Goal: Information Seeking & Learning: Learn about a topic

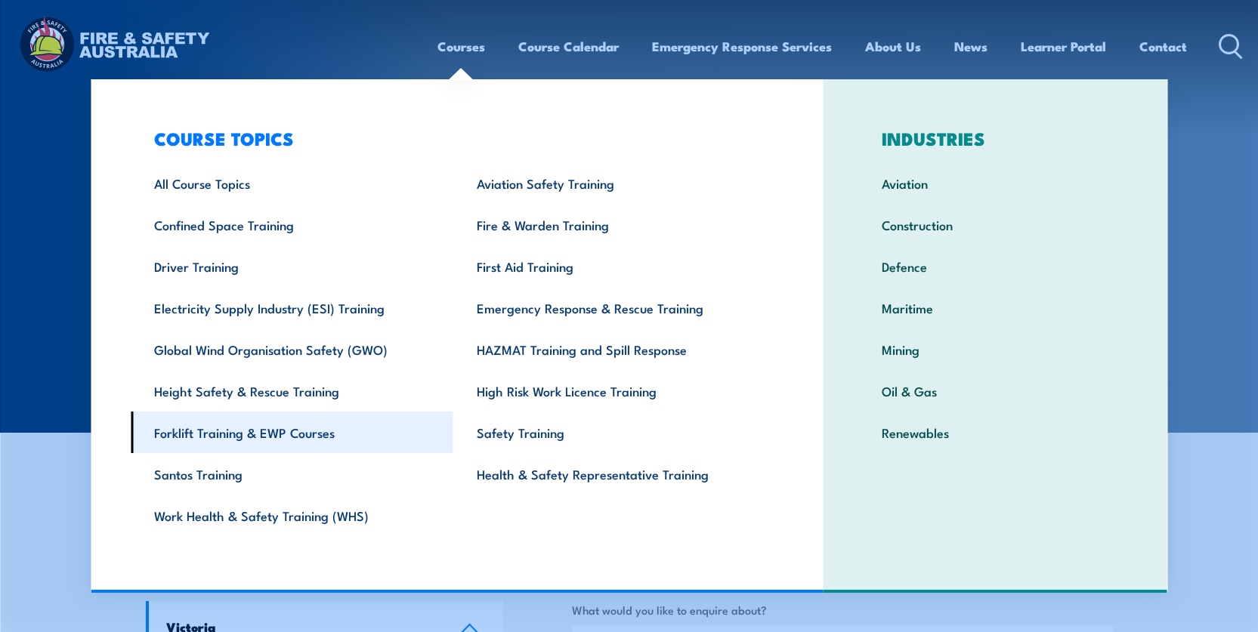
click at [292, 432] on link "Forklift Training & EWP Courses" at bounding box center [292, 433] width 323 height 42
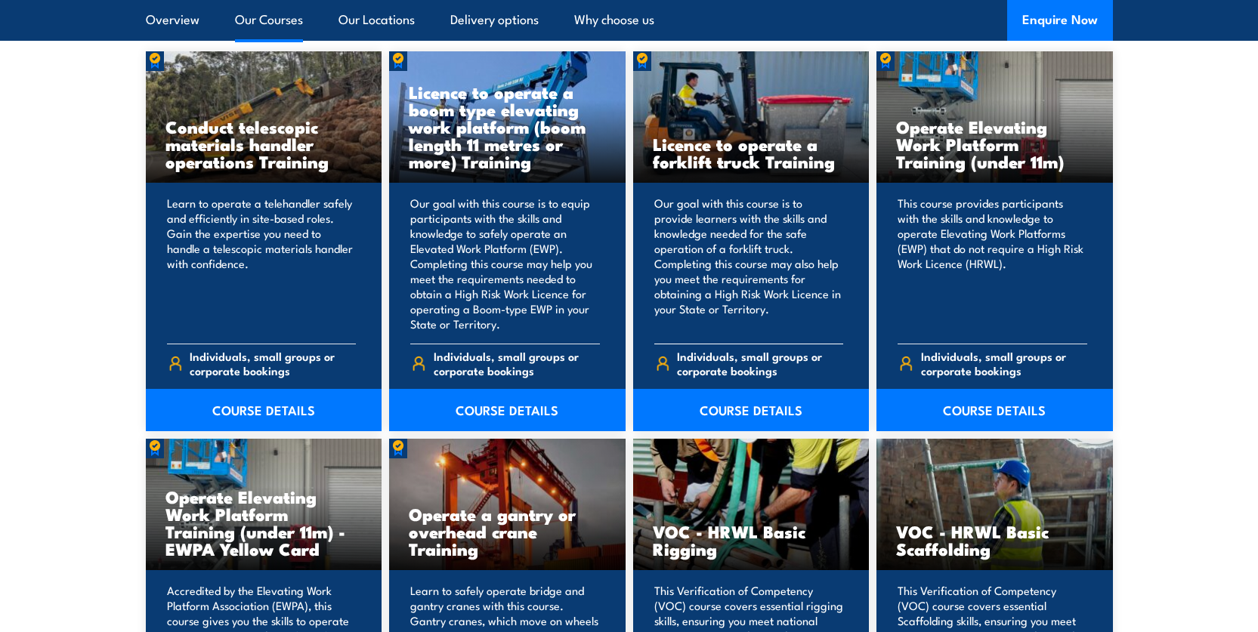
scroll to position [1274, 0]
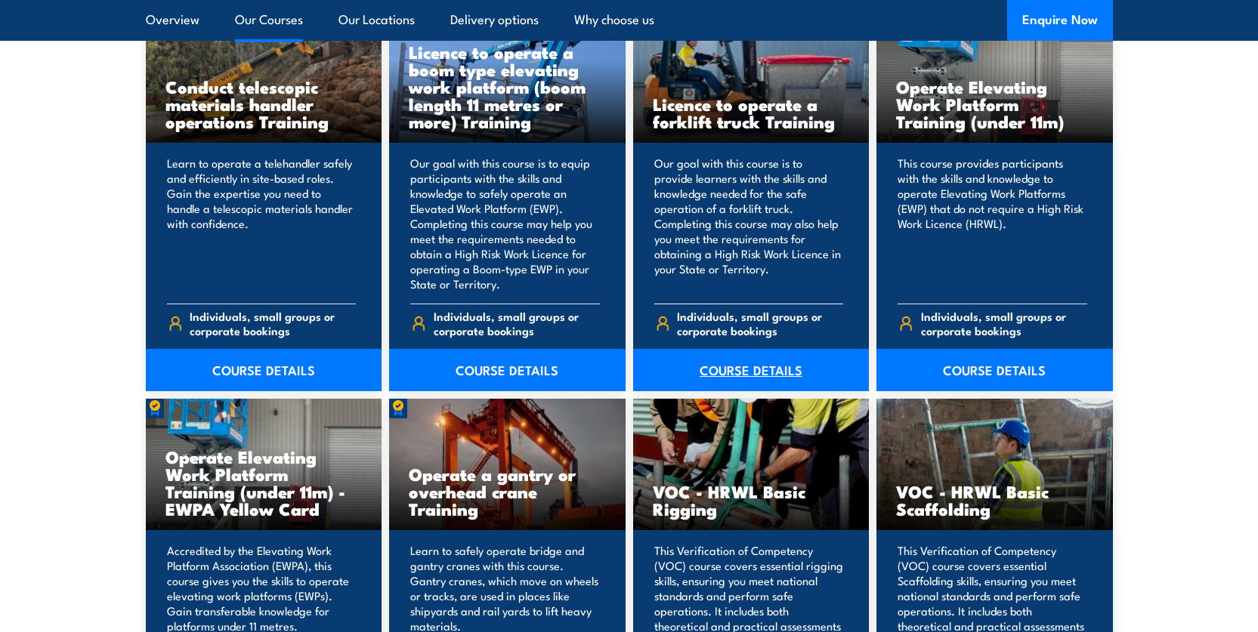
click at [745, 372] on link "COURSE DETAILS" at bounding box center [751, 370] width 236 height 42
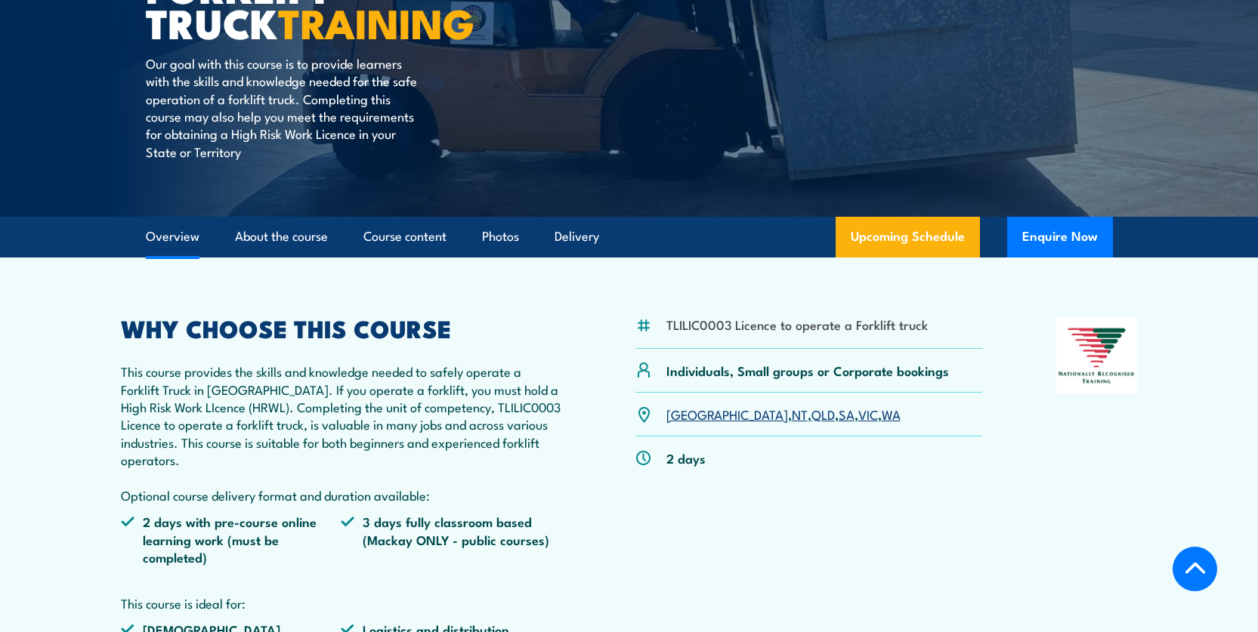
scroll to position [378, 0]
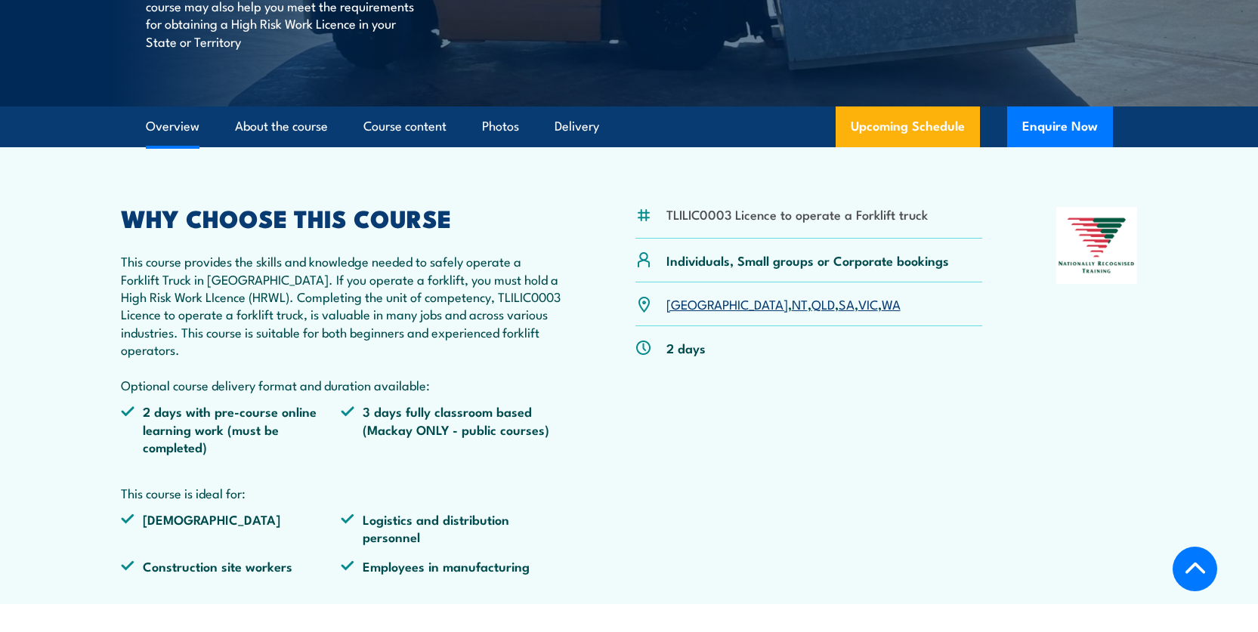
click at [858, 308] on link "VIC" at bounding box center [868, 304] width 20 height 18
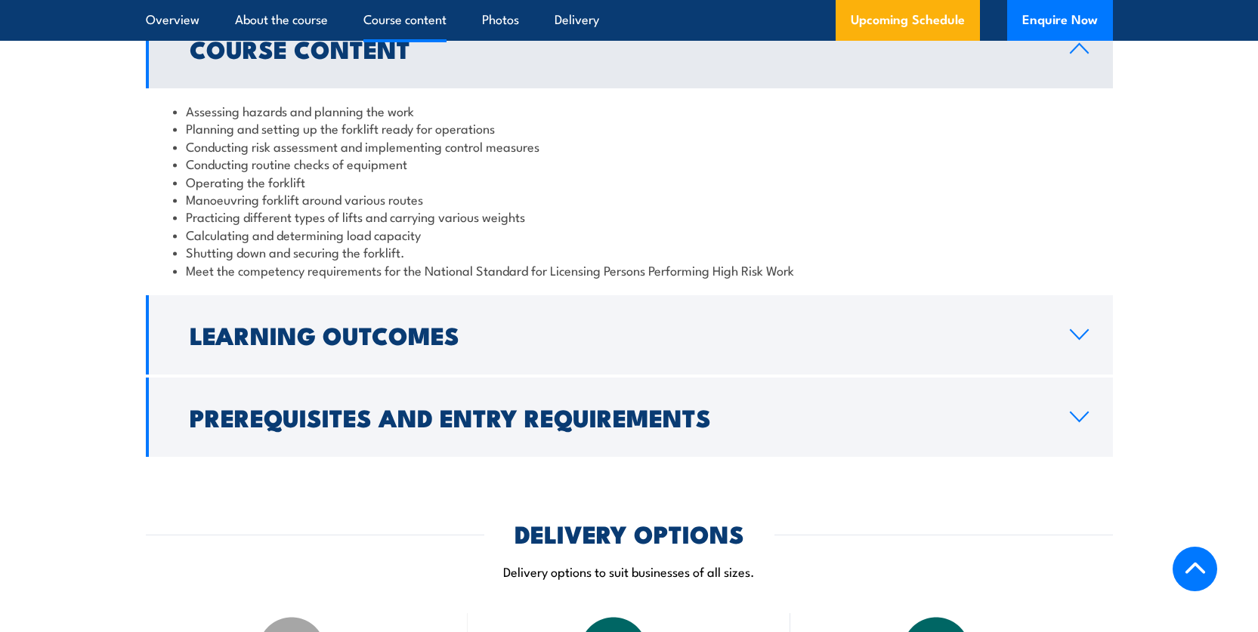
scroll to position [1430, 0]
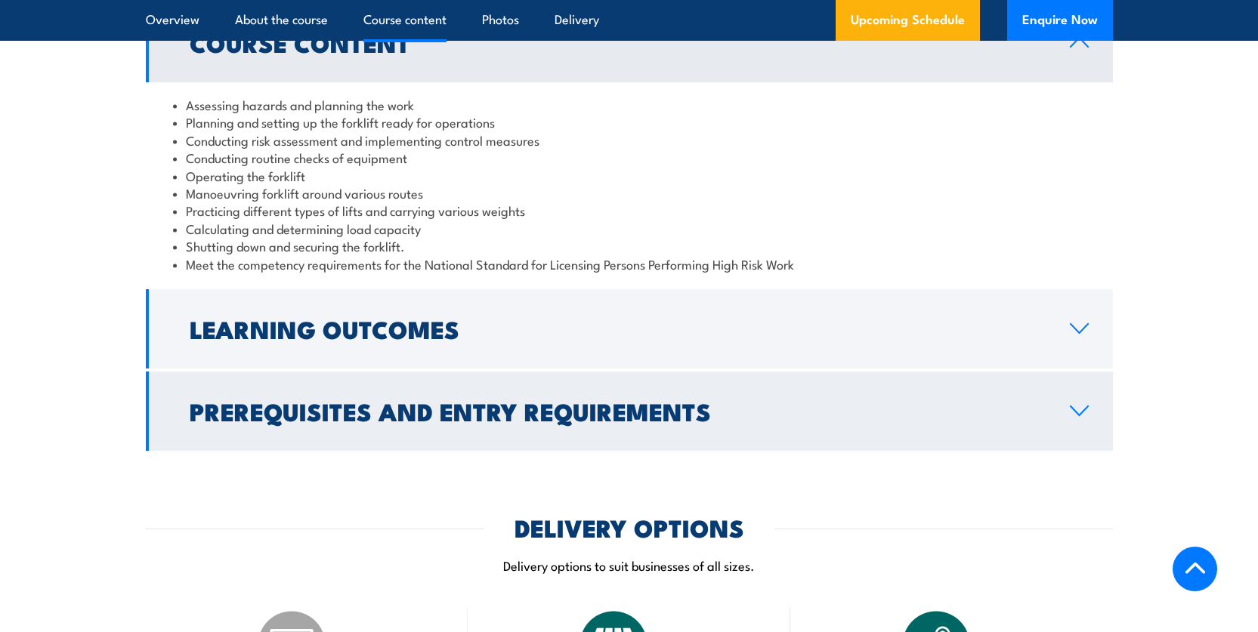
click at [1064, 406] on link "Prerequisites and Entry Requirements" at bounding box center [629, 411] width 967 height 79
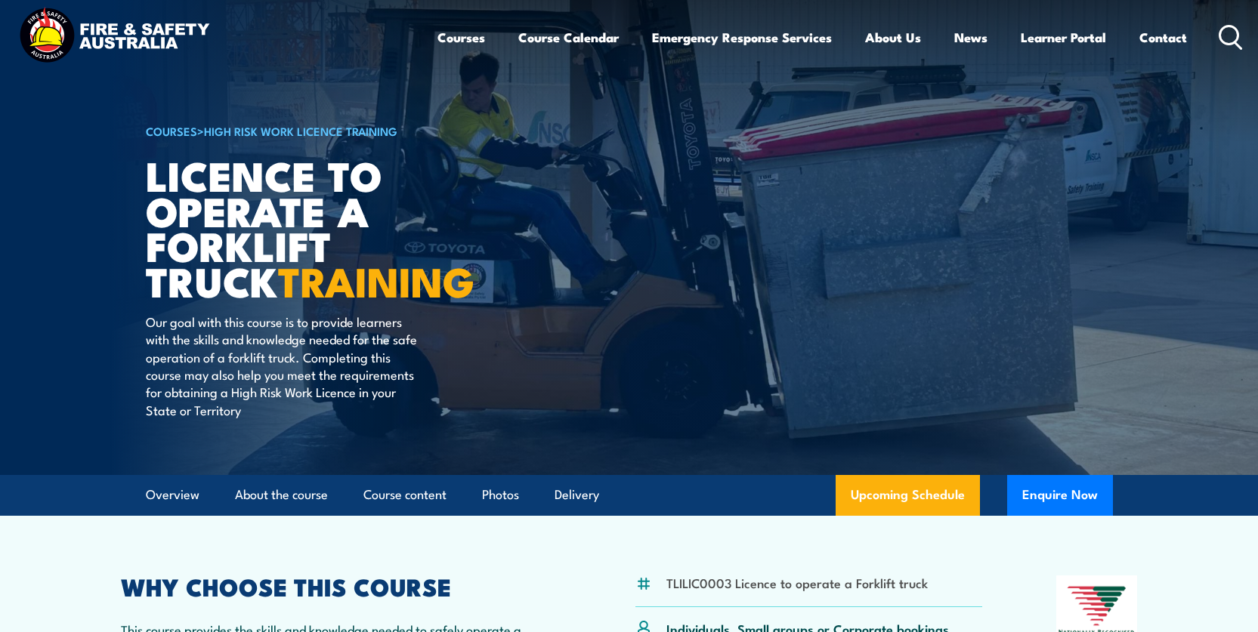
scroll to position [0, 0]
